Goal: Information Seeking & Learning: Find specific fact

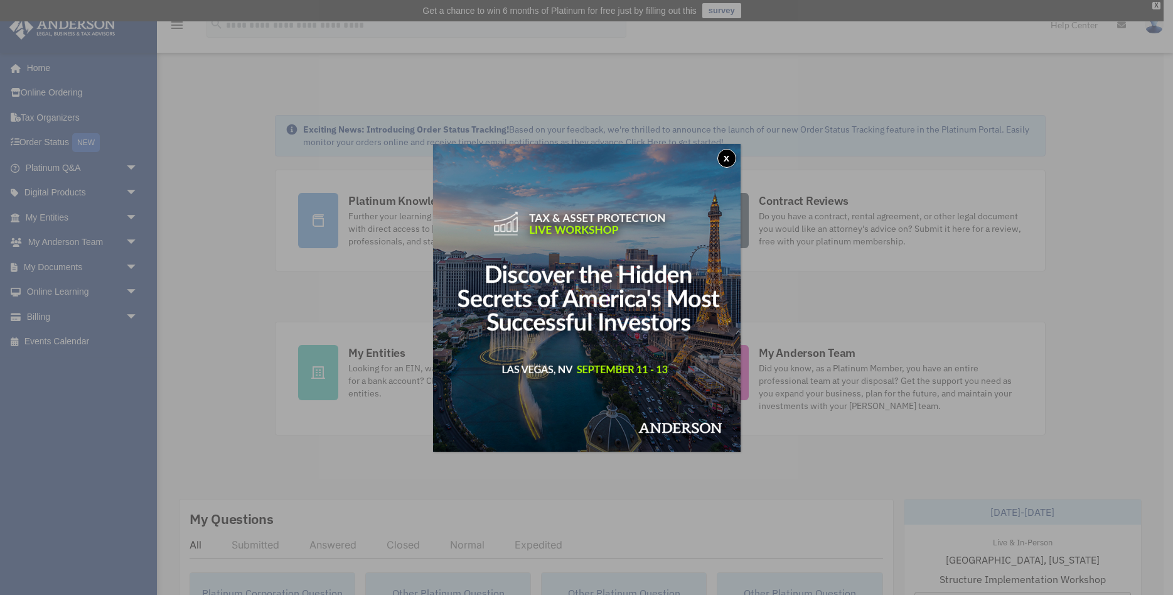
click at [733, 156] on button "x" at bounding box center [727, 158] width 19 height 19
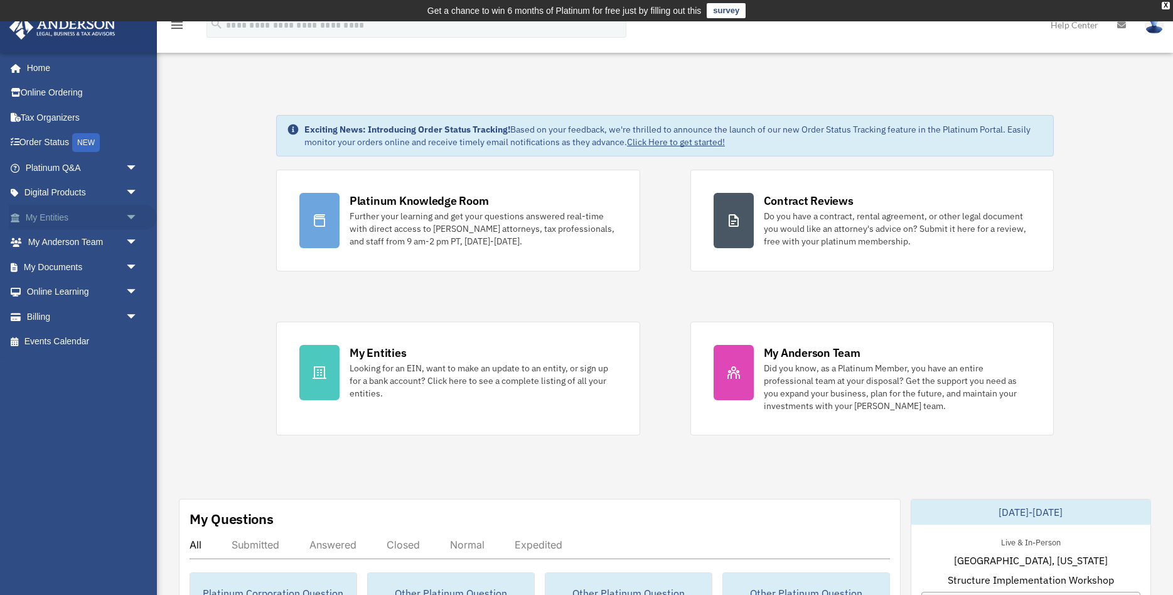
click at [52, 217] on link "My Entities arrow_drop_down" at bounding box center [83, 217] width 148 height 25
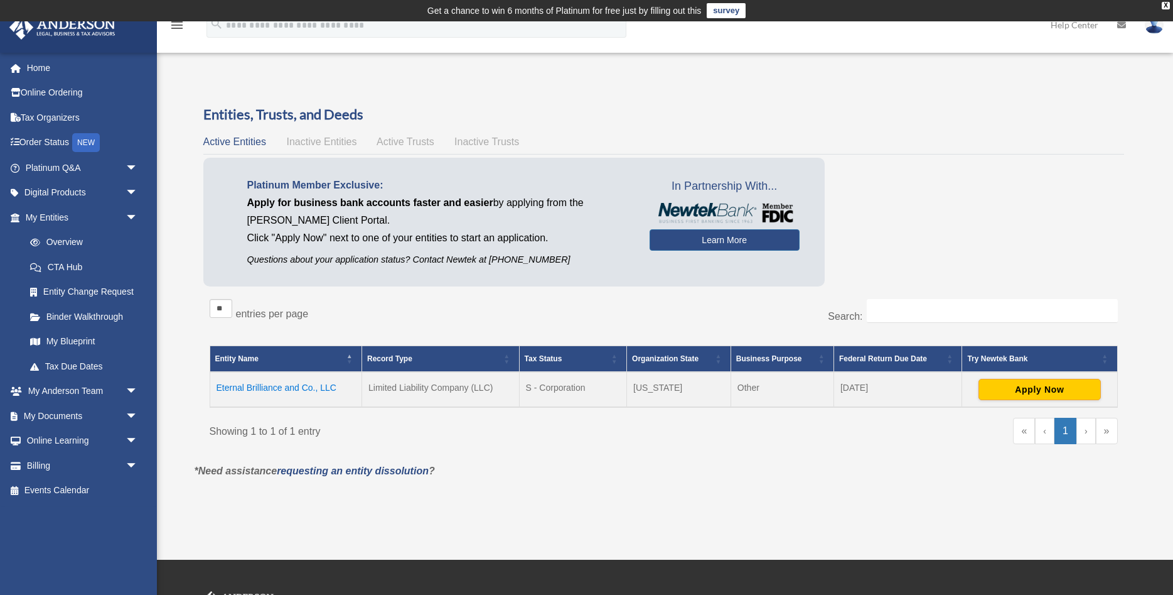
click at [286, 384] on td "Eternal Brilliance and Co., LLC" at bounding box center [286, 389] width 153 height 35
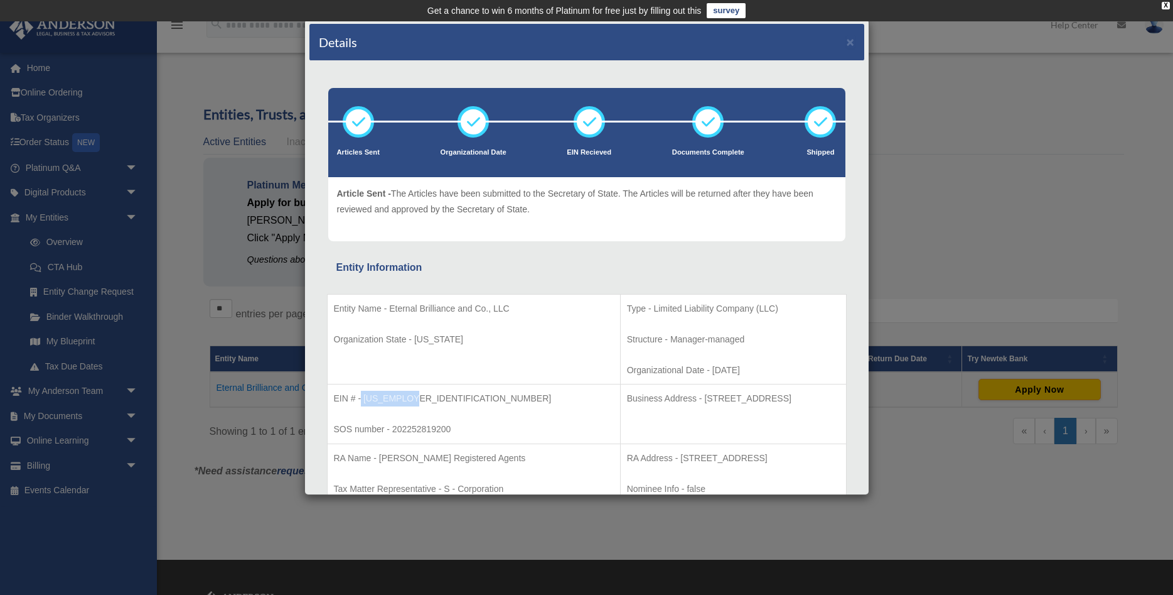
drag, startPoint x: 409, startPoint y: 397, endPoint x: 362, endPoint y: 403, distance: 47.5
click at [362, 403] on p "EIN # - [US_EMPLOYER_IDENTIFICATION_NUMBER]" at bounding box center [474, 399] width 280 height 16
copy p "[US_EMPLOYER_IDENTIFICATION_NUMBER]"
drag, startPoint x: 362, startPoint y: 321, endPoint x: 341, endPoint y: 314, distance: 21.8
click at [341, 314] on p "Entity Name - Eternal Brilliance and Co., LLC" at bounding box center [474, 309] width 280 height 16
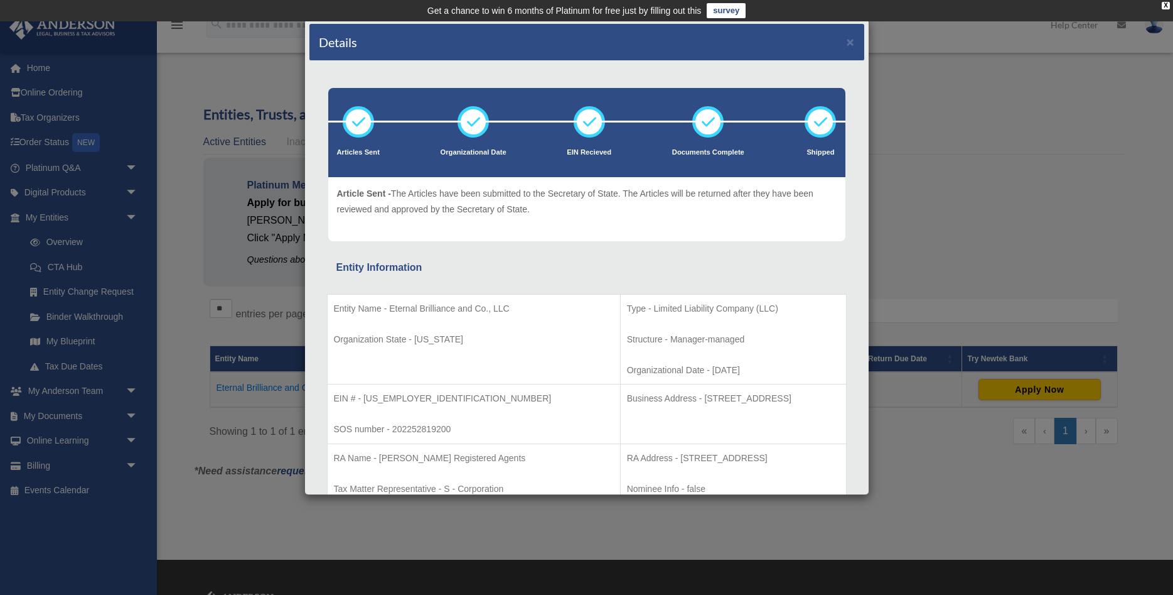
click at [389, 316] on p "Entity Name - Eternal Brilliance and Co., LLC" at bounding box center [474, 309] width 280 height 16
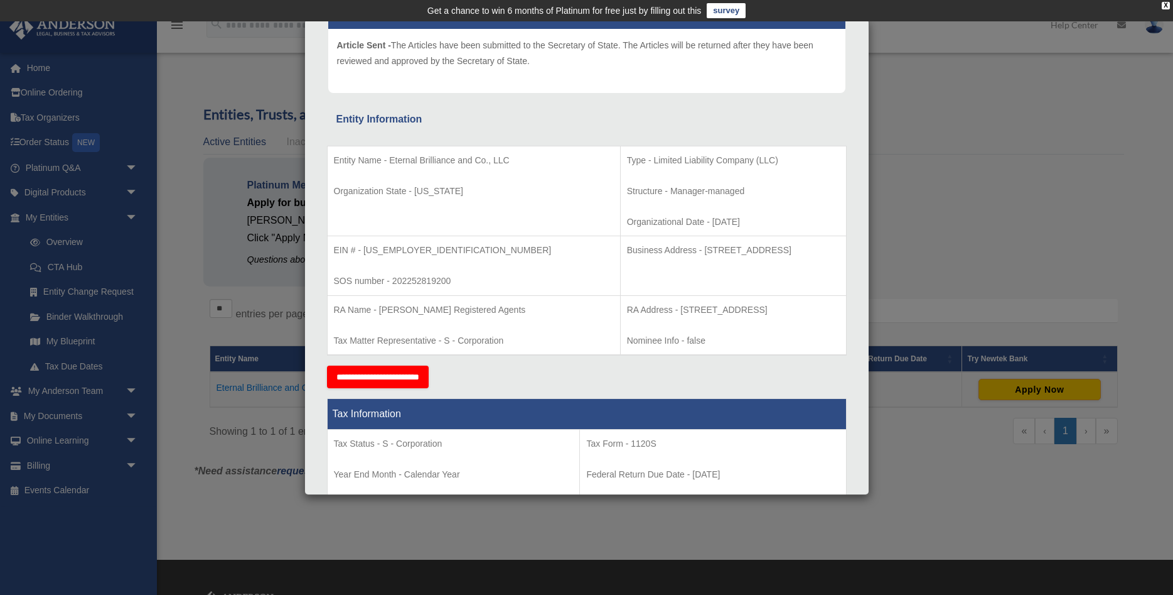
scroll to position [153, 0]
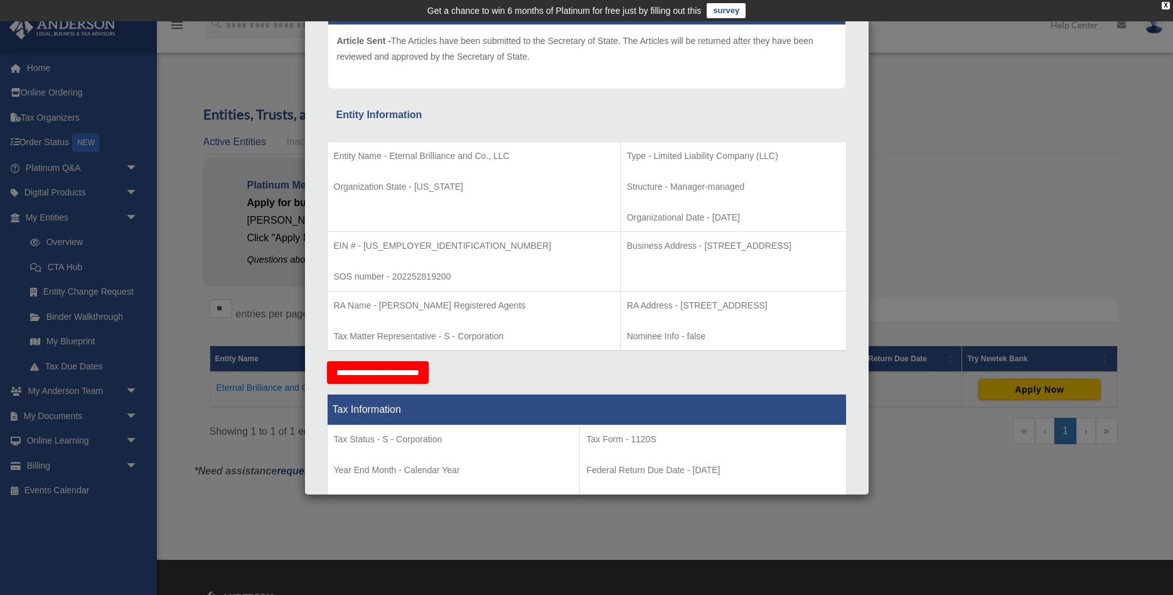
drag, startPoint x: 542, startPoint y: 259, endPoint x: 512, endPoint y: 245, distance: 33.7
click at [620, 245] on td "Business Address - 23 Corporate Plaza Drive, Suite 150-88, Newport Beach, CA 92…" at bounding box center [733, 262] width 226 height 60
copy p "Business Address - 23 Corporate Plaza Drive, Suite 150-88, Newport Beach, CA 92…"
drag, startPoint x: 350, startPoint y: 171, endPoint x: 390, endPoint y: 153, distance: 43.5
click at [390, 153] on p "Entity Name - Eternal Brilliance and Co., LLC" at bounding box center [474, 156] width 280 height 16
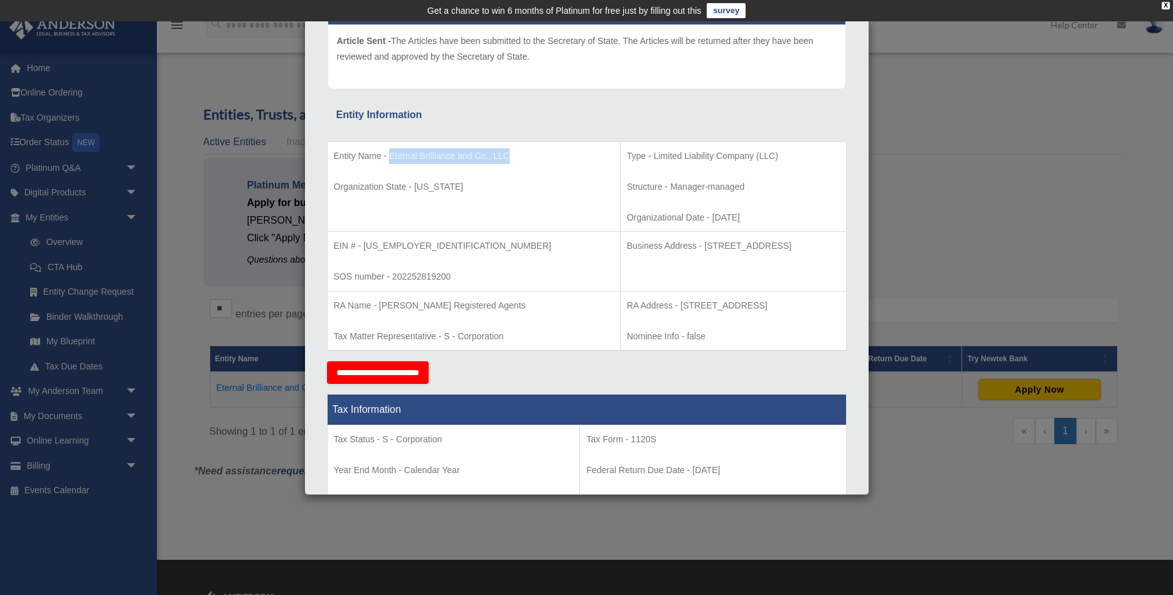
copy p "Eternal Brilliance and Co., LLC"
